Goal: Task Accomplishment & Management: Use online tool/utility

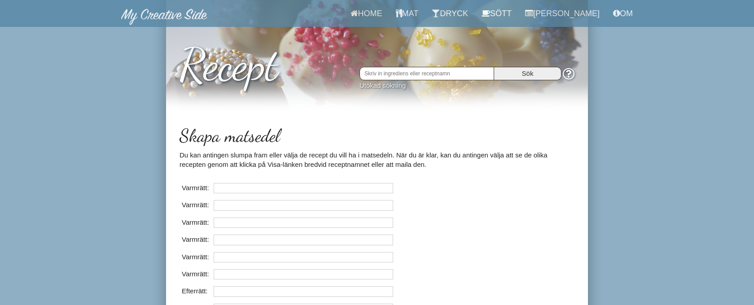
scroll to position [18, 0]
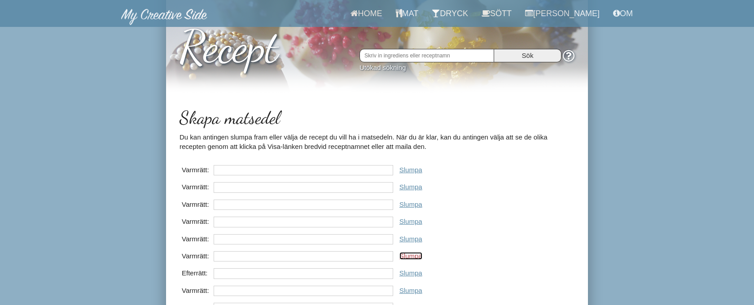
click at [416, 259] on link "Slumpa" at bounding box center [410, 256] width 23 height 8
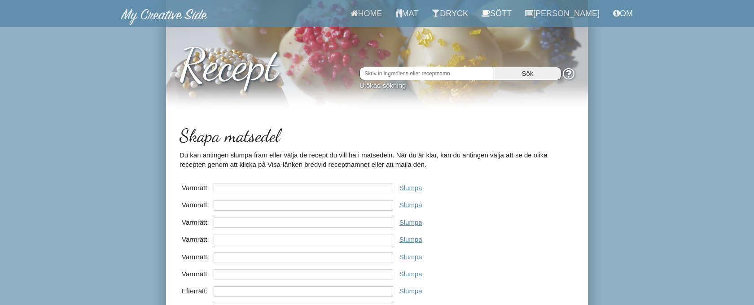
scroll to position [18, 0]
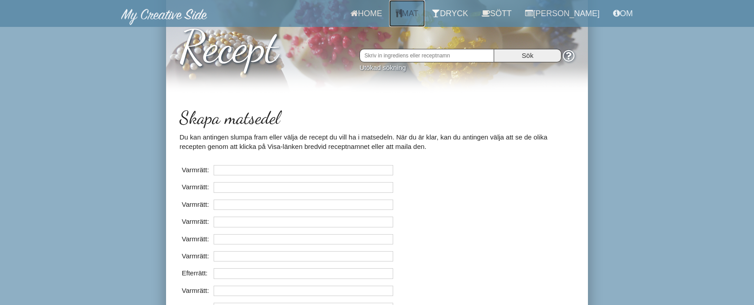
click at [421, 14] on link "Mat" at bounding box center [407, 13] width 36 height 27
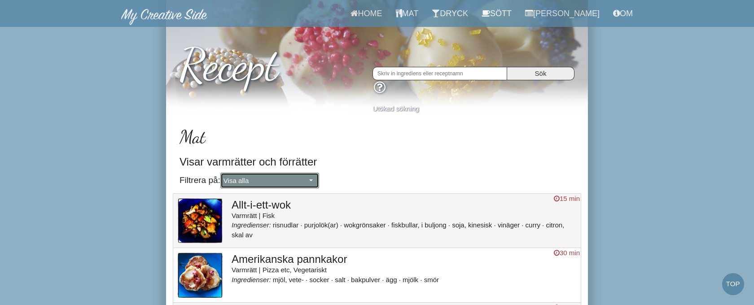
click at [253, 178] on span "Visa alla" at bounding box center [264, 180] width 83 height 9
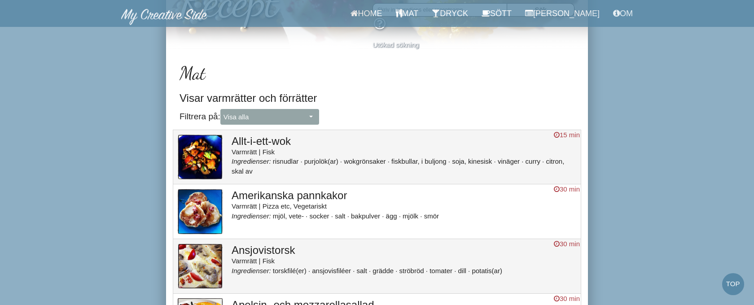
scroll to position [62, 0]
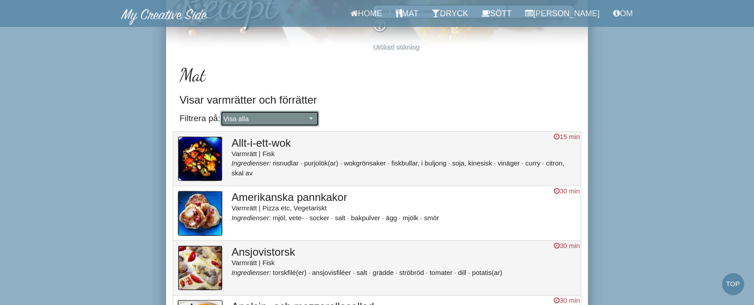
click at [274, 120] on span "Visa alla" at bounding box center [264, 118] width 83 height 9
click at [266, 146] on link "Förrätt" at bounding box center [270, 149] width 98 height 12
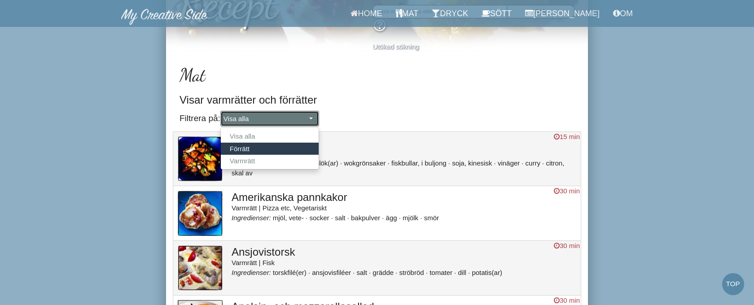
select select "Förrätt"
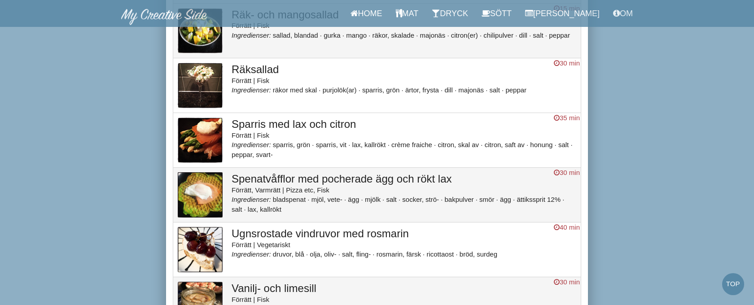
scroll to position [671, 0]
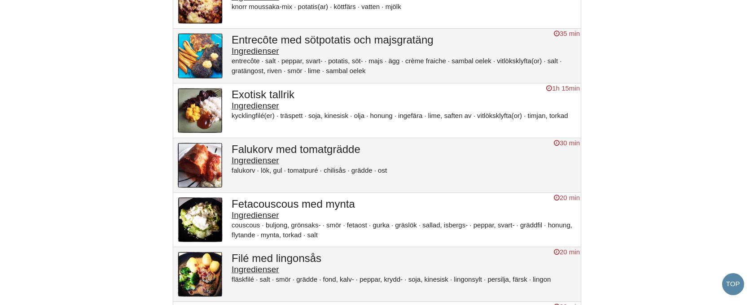
scroll to position [1565, 0]
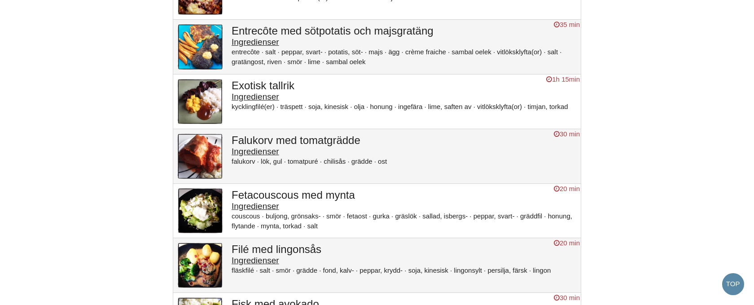
click at [267, 92] on h3 "Exotisk tallrik" at bounding box center [404, 86] width 345 height 12
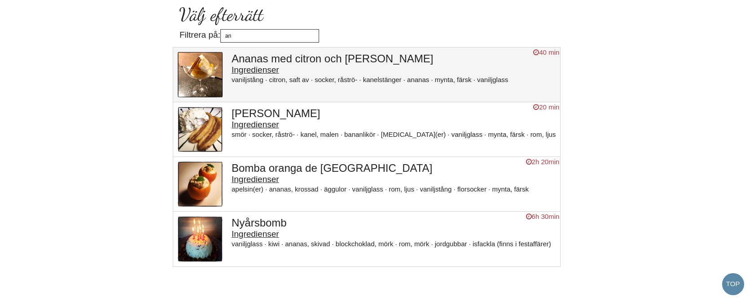
type input "a"
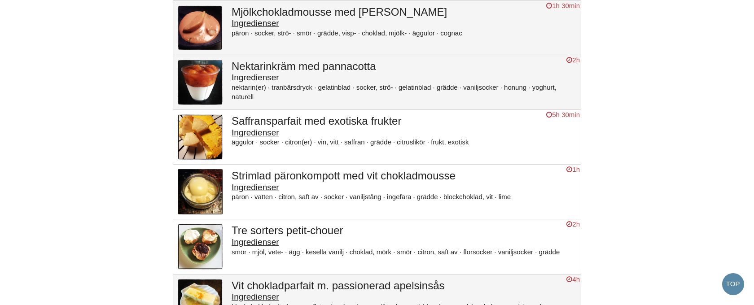
scroll to position [883, 0]
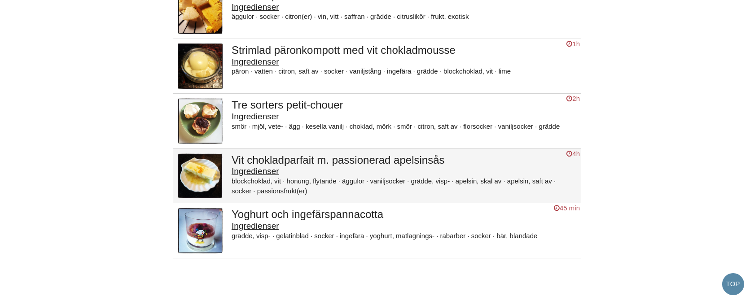
type input "grädd"
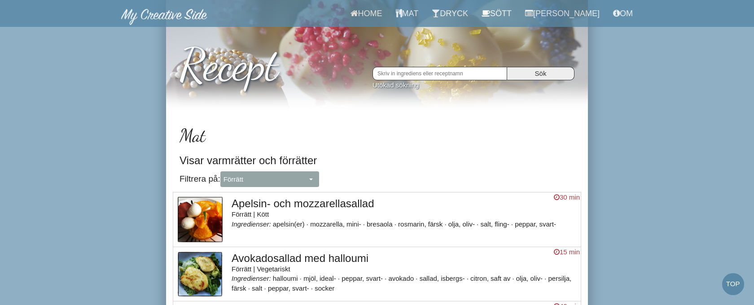
select select "Förrätt"
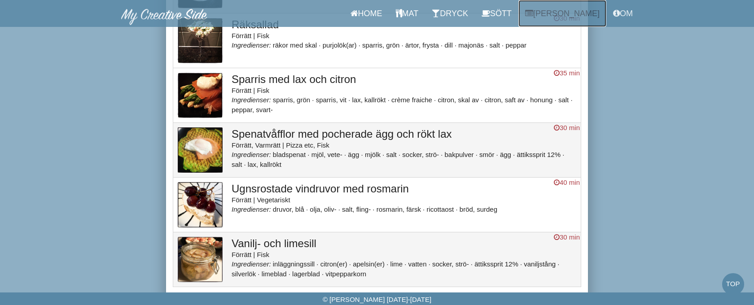
click at [575, 16] on link "Matsedel" at bounding box center [562, 13] width 88 height 27
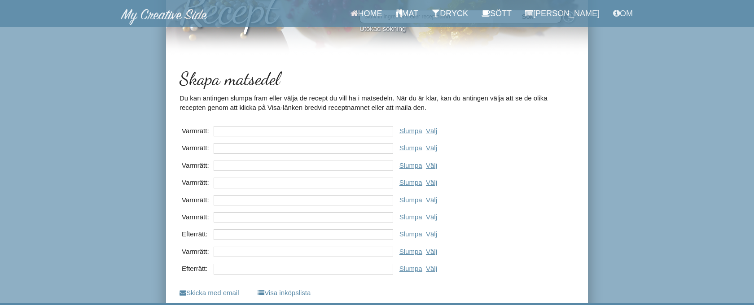
scroll to position [67, 0]
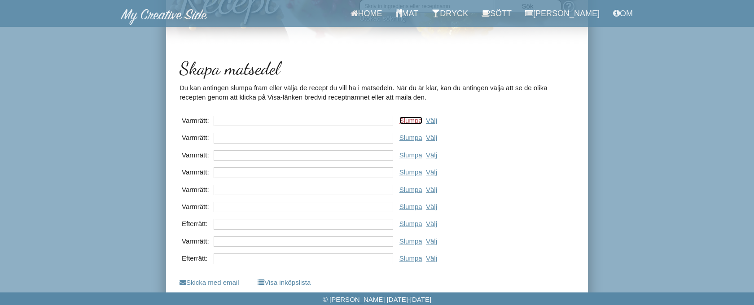
click at [410, 121] on link "Slumpa" at bounding box center [410, 121] width 23 height 8
type input "Grillat kycklingbröst med chili, mango och avokado"
click at [410, 139] on link "Slumpa" at bounding box center [410, 138] width 23 height 8
type input "Viltkyckling"
click at [408, 154] on link "Slumpa" at bounding box center [410, 155] width 23 height 8
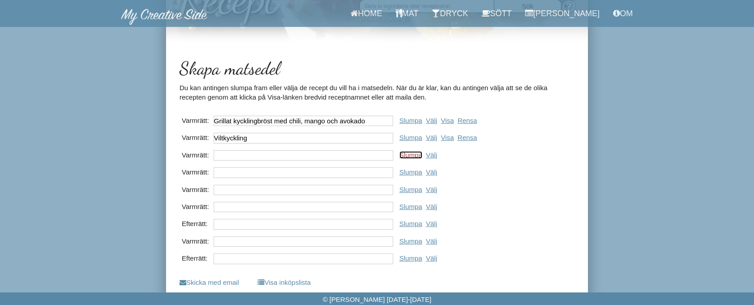
type input "Kycklingfajitas"
click at [408, 170] on link "Slumpa" at bounding box center [410, 172] width 23 height 8
type input "Penne med ruccola i vitvinssås"
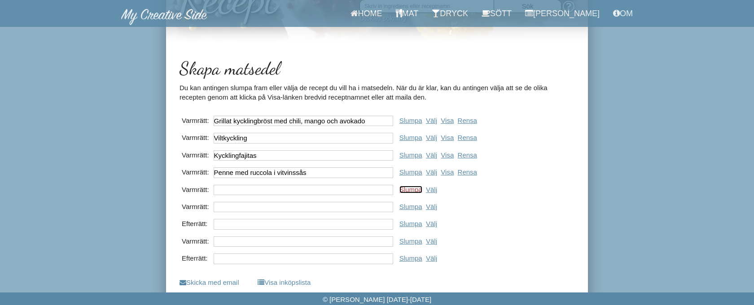
click at [409, 189] on link "Slumpa" at bounding box center [410, 190] width 23 height 8
type input "Kassler Creole"
click at [409, 207] on link "Slumpa" at bounding box center [410, 207] width 23 height 8
type input "Grönsaksfylld quesadilla"
click at [409, 223] on link "Slumpa" at bounding box center [410, 224] width 23 height 8
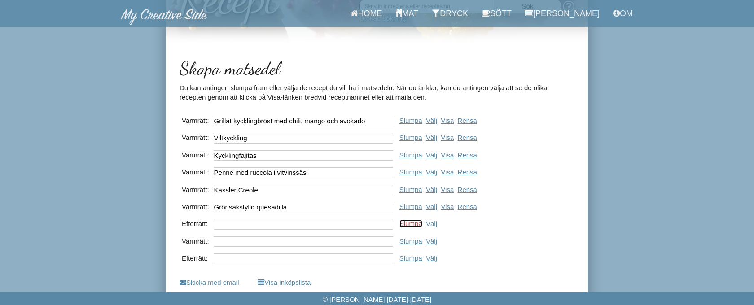
type input "Myntadoftande sallad"
click at [408, 242] on link "Slumpa" at bounding box center [410, 241] width 23 height 8
type input "Skinkpiccata"
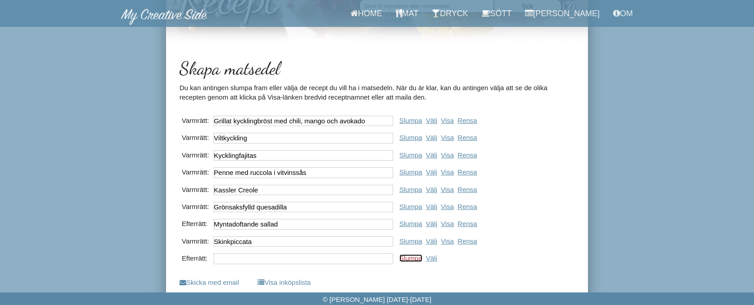
click at [407, 259] on link "Slumpa" at bounding box center [410, 258] width 23 height 8
type input "Melonsallad med mynta och citron"
click at [436, 221] on link "Välj" at bounding box center [431, 224] width 11 height 8
type input "Fyllda maränger från Kreta"
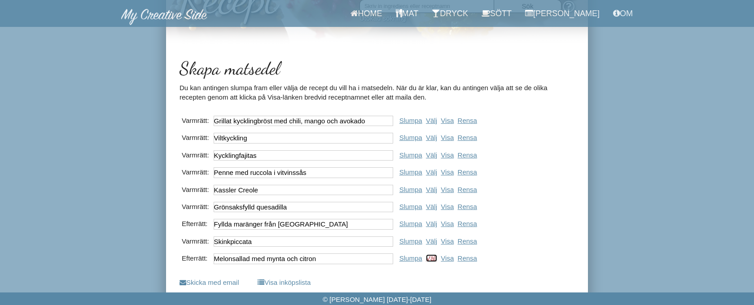
click at [434, 259] on link "Välj" at bounding box center [431, 258] width 11 height 8
type input "Äppelklyftor med pepparkakssås"
click at [408, 140] on link "Slumpa" at bounding box center [410, 138] width 23 height 8
click at [437, 138] on link "Välj" at bounding box center [431, 138] width 11 height 8
type input "Barnens pokébowl"
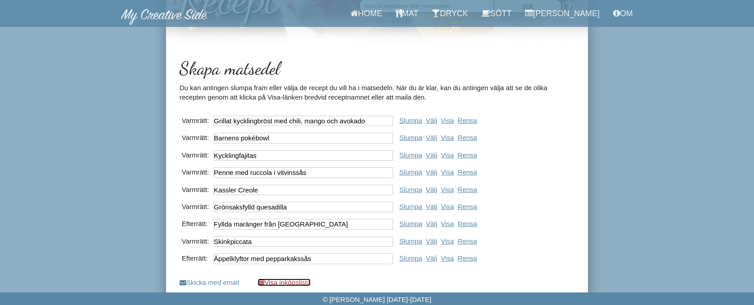
click at [311, 283] on link "Visa inköpslista" at bounding box center [284, 283] width 53 height 8
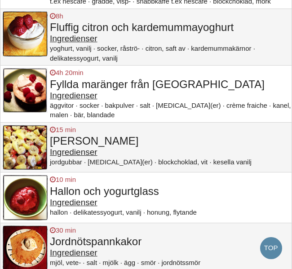
scroll to position [1006, 0]
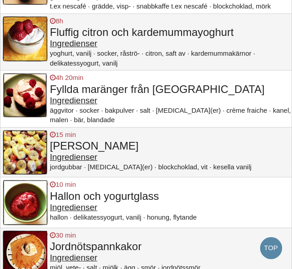
click at [157, 95] on h3 "Fyllda maränger från [GEOGRAPHIC_DATA]" at bounding box center [170, 89] width 241 height 12
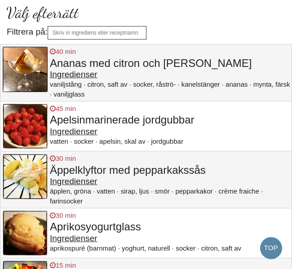
click at [162, 173] on h3 "Äppelklyftor med pepparkakssås" at bounding box center [170, 170] width 241 height 12
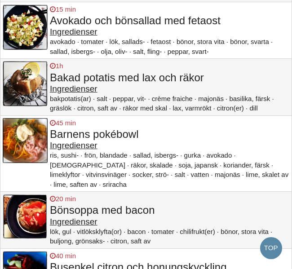
scroll to position [438, 0]
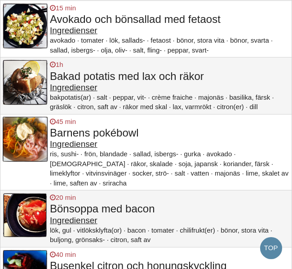
click at [121, 139] on h3 "Barnens pokébowl" at bounding box center [170, 133] width 241 height 12
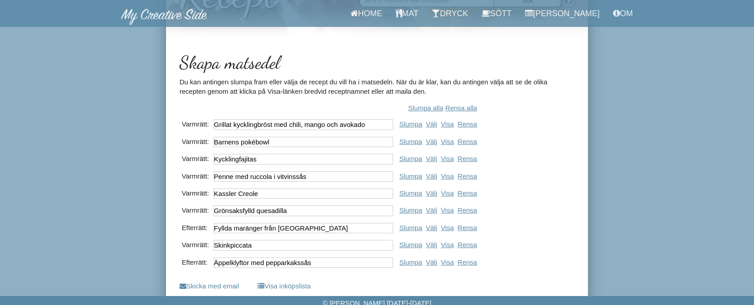
scroll to position [77, 0]
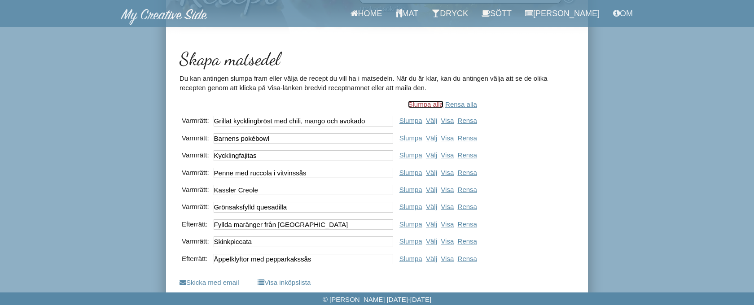
click at [432, 106] on link "Slumpa alla" at bounding box center [425, 105] width 35 height 8
type input "Kycklingsallad med bacon"
type input "Crépes med kantarellstuvning"
type input "Chowder med bacon och musslor"
type input "Kyckling al vino"
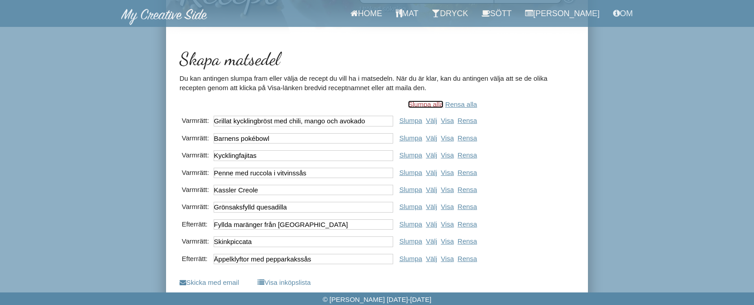
type input "Soppa med chilibullar"
type input "Förenklad lasagne"
type input "Augustisallad med hallon"
type input "Sommargazpacho"
type input "Vinbärsskum med mynta"
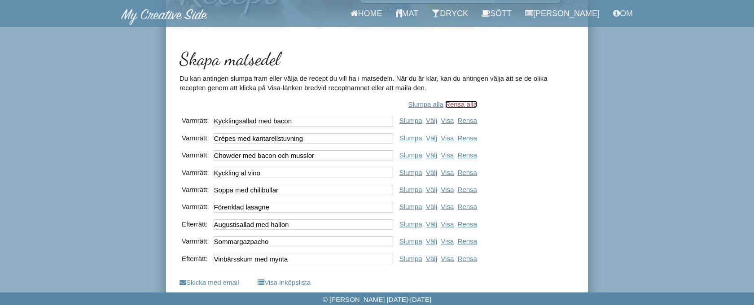
click at [477, 105] on link "Rensa alla" at bounding box center [461, 105] width 32 height 8
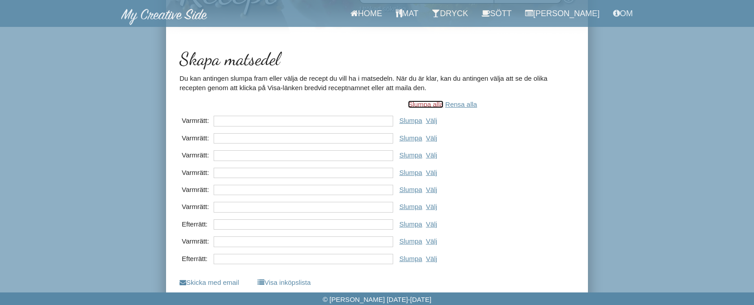
click at [435, 104] on link "Slumpa alla" at bounding box center [425, 105] width 35 height 8
type input "Varm mozarellasandwich"
type input "Texmex-pannkaka"
type input "Enchiladas"
type input "Mörrumsgryta"
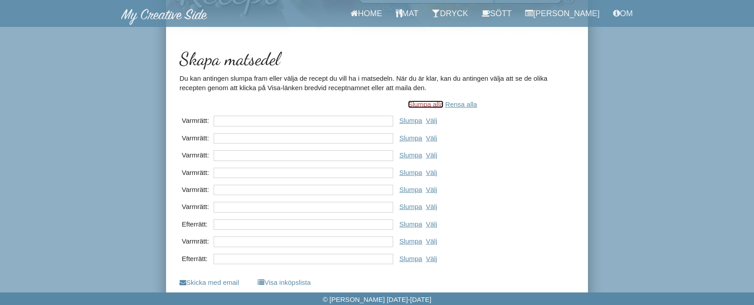
type input "Svampcannelloni"
type input "Tasmanienlax med rårissallad"
type input "Tre sorters petit-chouer"
type input "Morots- och sesampanerad lax med persiljemos"
type input "Mjölkchokladmousse med [PERSON_NAME]"
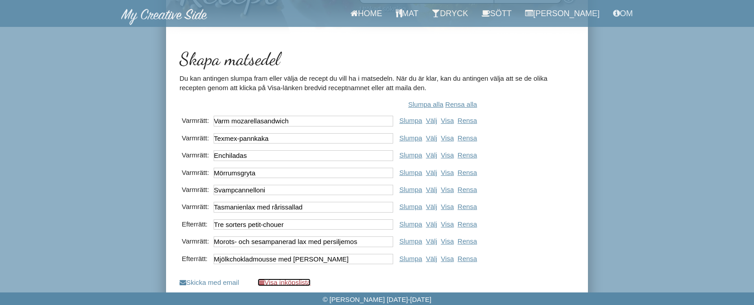
click at [300, 280] on link "Visa inköpslista" at bounding box center [284, 283] width 53 height 8
